Goal: Book appointment/travel/reservation

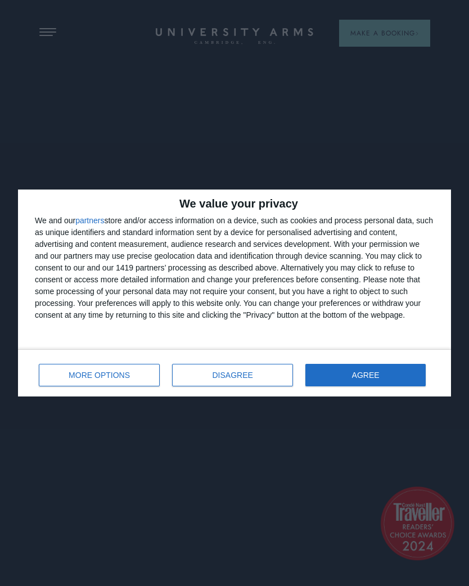
click at [379, 382] on button "AGREE" at bounding box center [365, 375] width 120 height 22
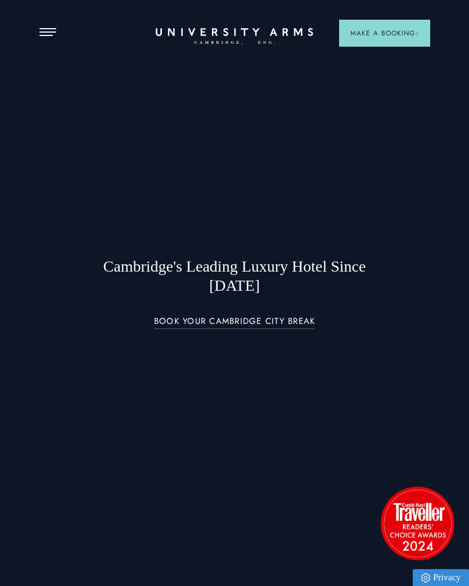
click at [44, 29] on button "Open Menu" at bounding box center [47, 32] width 17 height 9
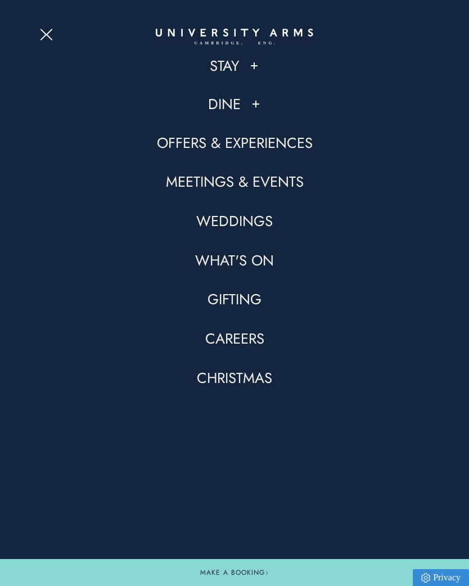
click at [255, 220] on link "Weddings" at bounding box center [234, 220] width 76 height 19
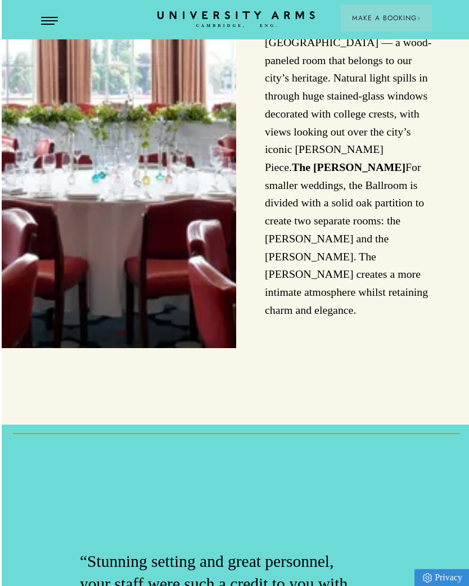
scroll to position [1741, 0]
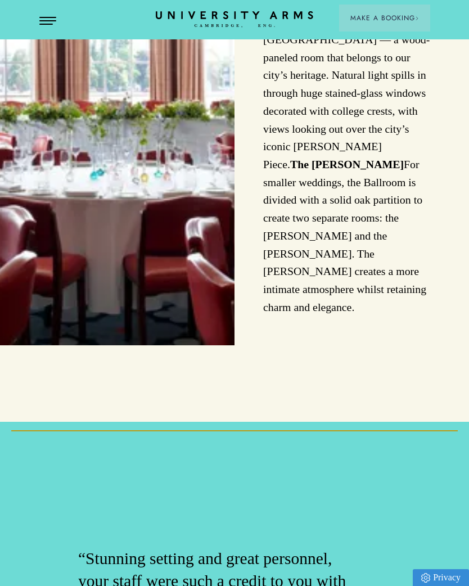
click at [56, 19] on button "Open Menu" at bounding box center [47, 21] width 17 height 9
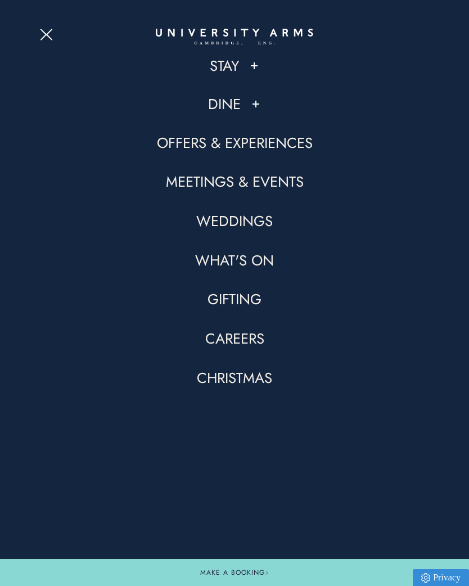
click at [239, 59] on link "Stay" at bounding box center [224, 65] width 29 height 19
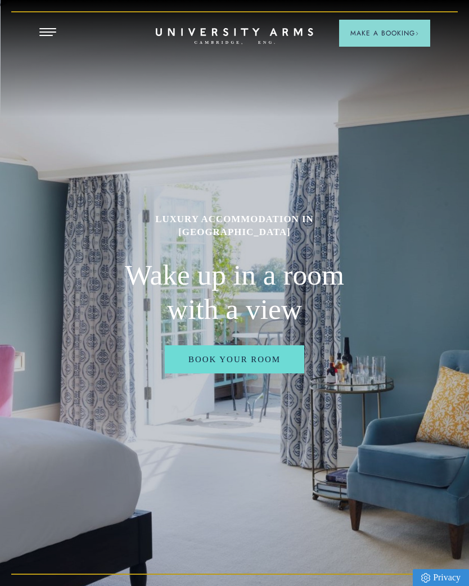
click at [261, 367] on link "Book Your Room" at bounding box center [234, 359] width 139 height 28
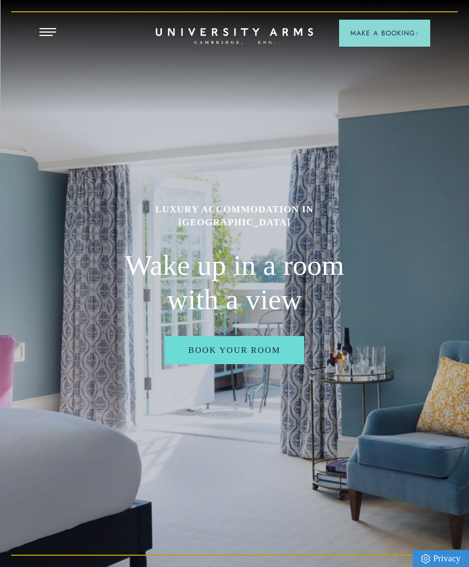
click at [43, 29] on span "Open Menu" at bounding box center [43, 28] width 8 height 1
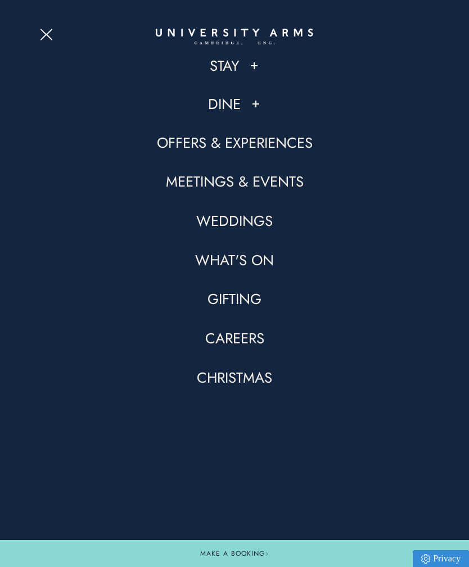
click at [222, 225] on link "Weddings" at bounding box center [234, 220] width 76 height 19
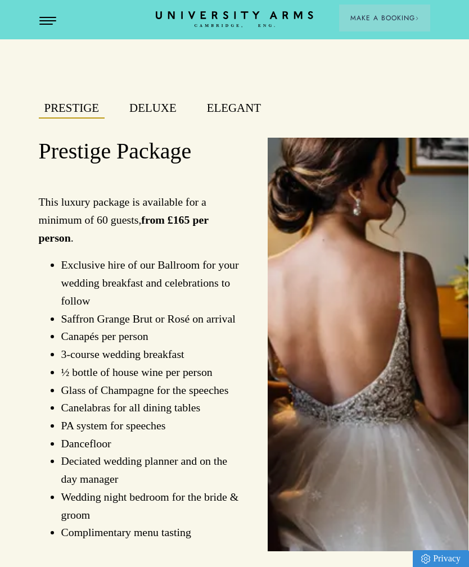
scroll to position [932, 1]
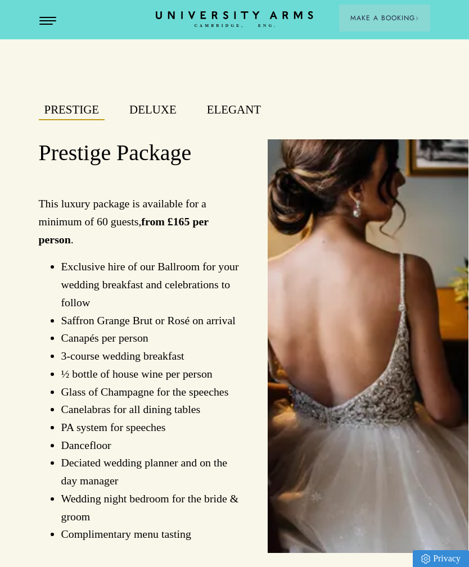
click at [145, 120] on button "Deluxe" at bounding box center [153, 110] width 58 height 19
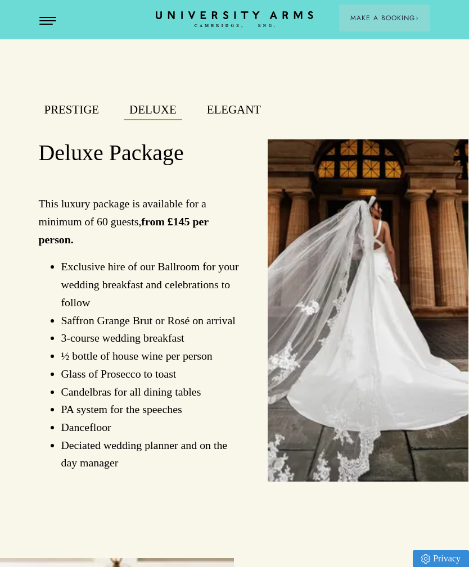
click at [236, 119] on button "Elegant" at bounding box center [233, 110] width 65 height 19
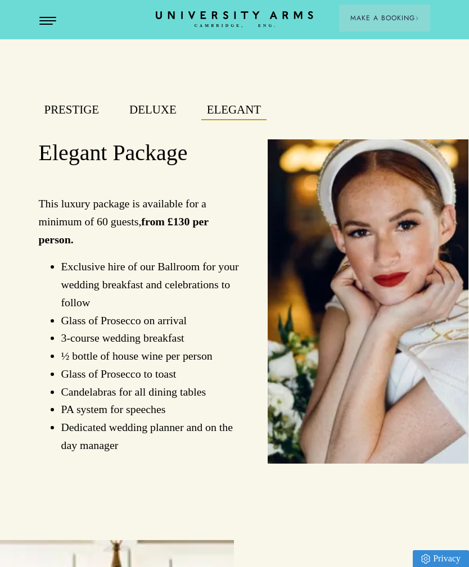
click at [56, 114] on button "Prestige" at bounding box center [72, 110] width 66 height 19
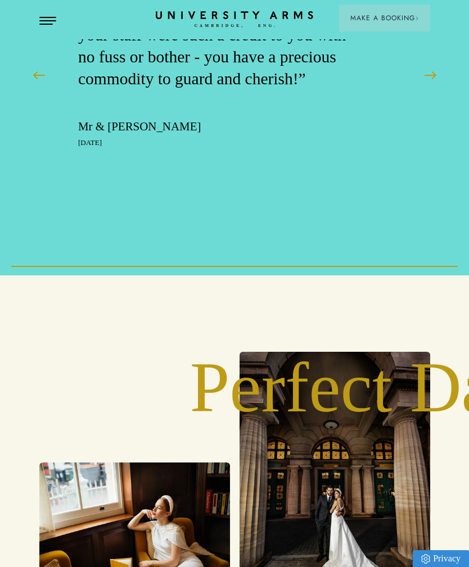
scroll to position [2267, 0]
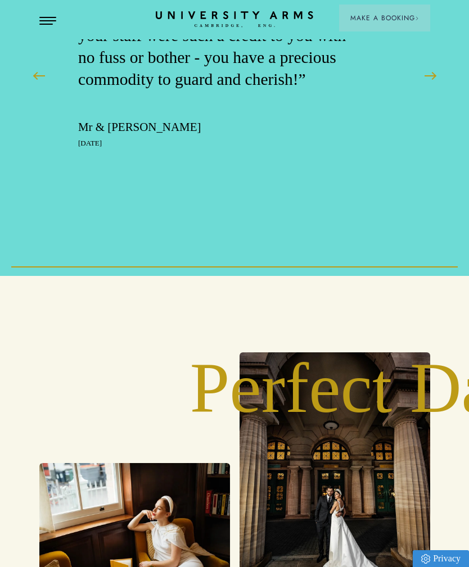
click at [312, 1] on header "Stay Suites Superior Rooms Classic Rooms Cosy Rooms Dine Restaurant Bar Afterno…" at bounding box center [234, 19] width 469 height 39
